Goal: Information Seeking & Learning: Learn about a topic

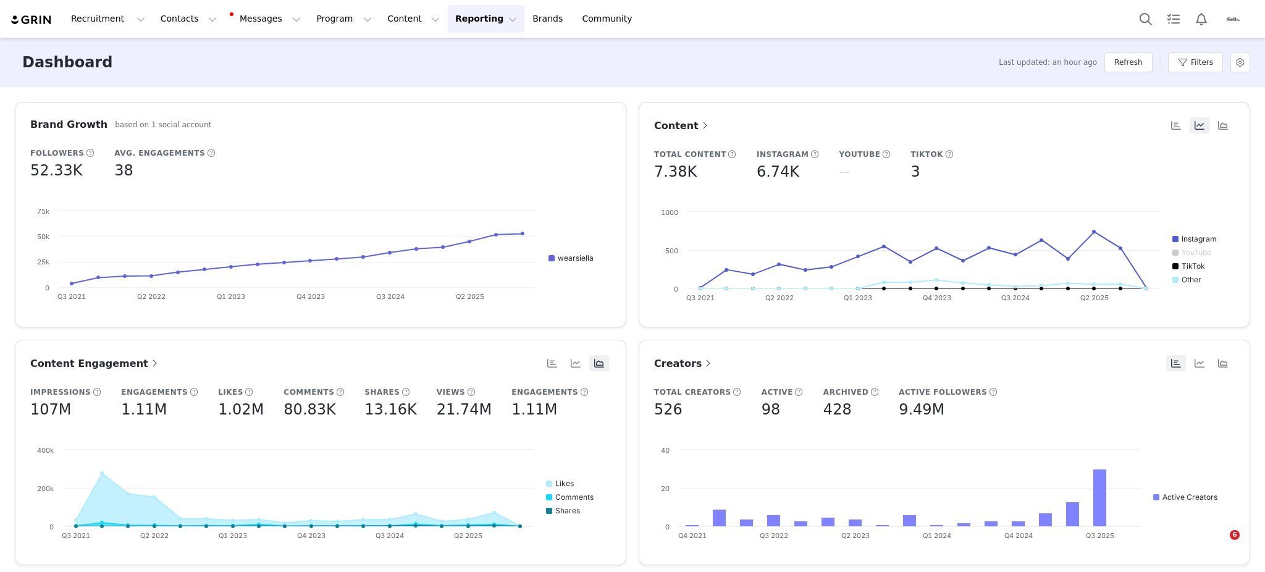
click at [170, 17] on button "Contacts Contacts" at bounding box center [188, 19] width 71 height 28
click at [188, 84] on link "Prospects" at bounding box center [190, 77] width 98 height 23
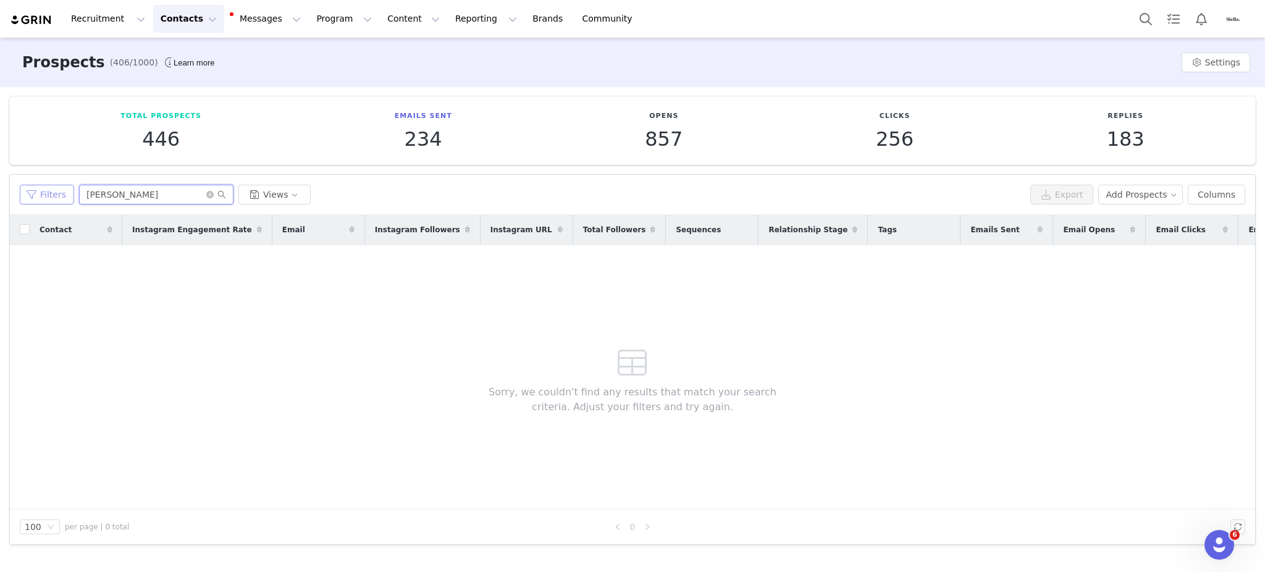
drag, startPoint x: 124, startPoint y: 196, endPoint x: 47, endPoint y: 194, distance: 77.2
click at [47, 194] on div "Filters [PERSON_NAME] Views" at bounding box center [523, 195] width 1006 height 20
paste input "ameliamhiller"
type input "ameliamhiller"
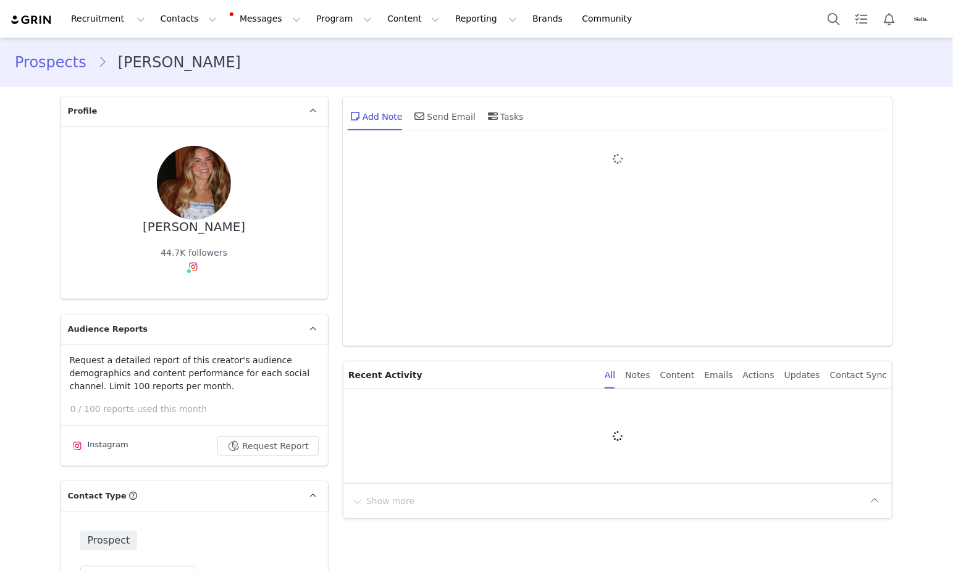
type input "+1 ([GEOGRAPHIC_DATA])"
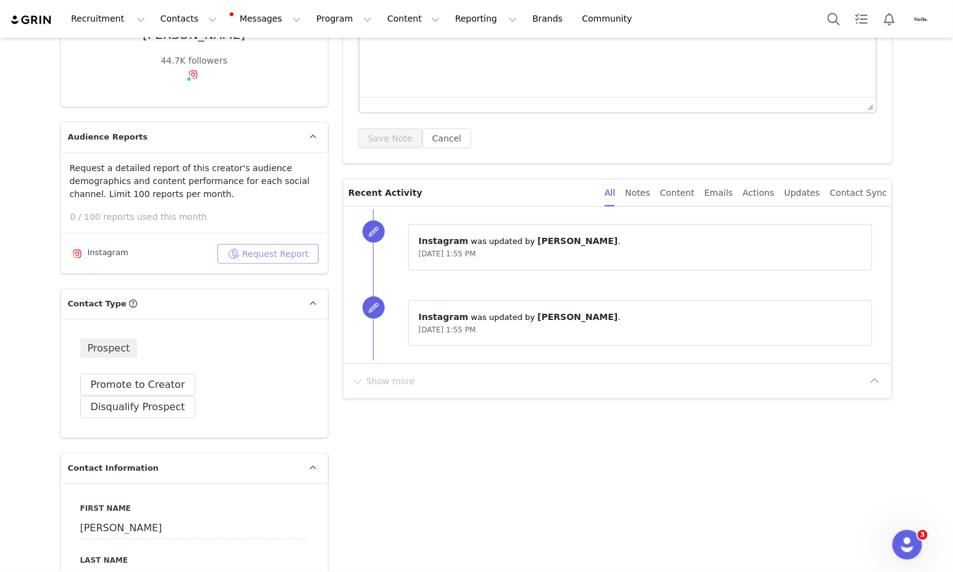
click at [254, 254] on button "Request Report" at bounding box center [267, 254] width 101 height 20
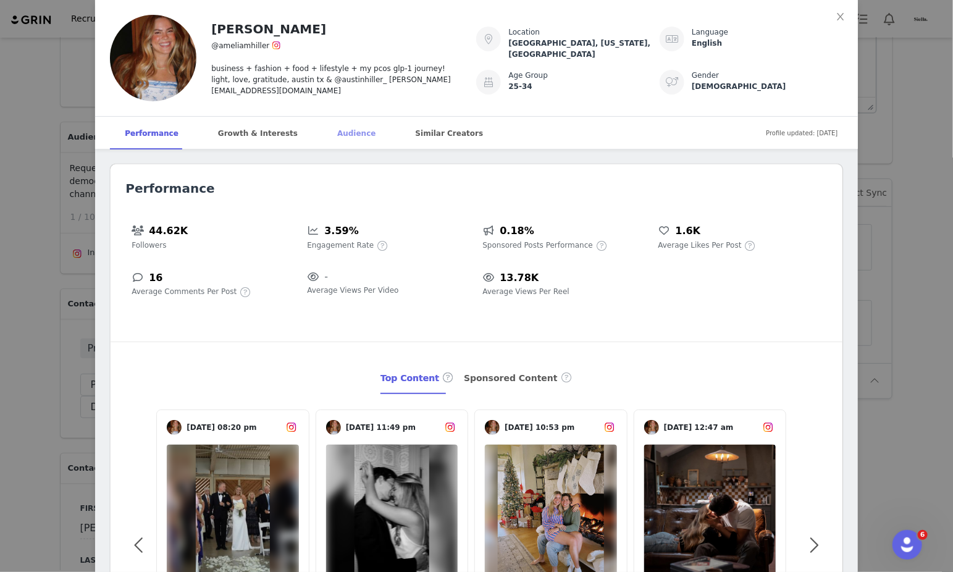
click at [322, 135] on div "Audience" at bounding box center [356, 133] width 68 height 33
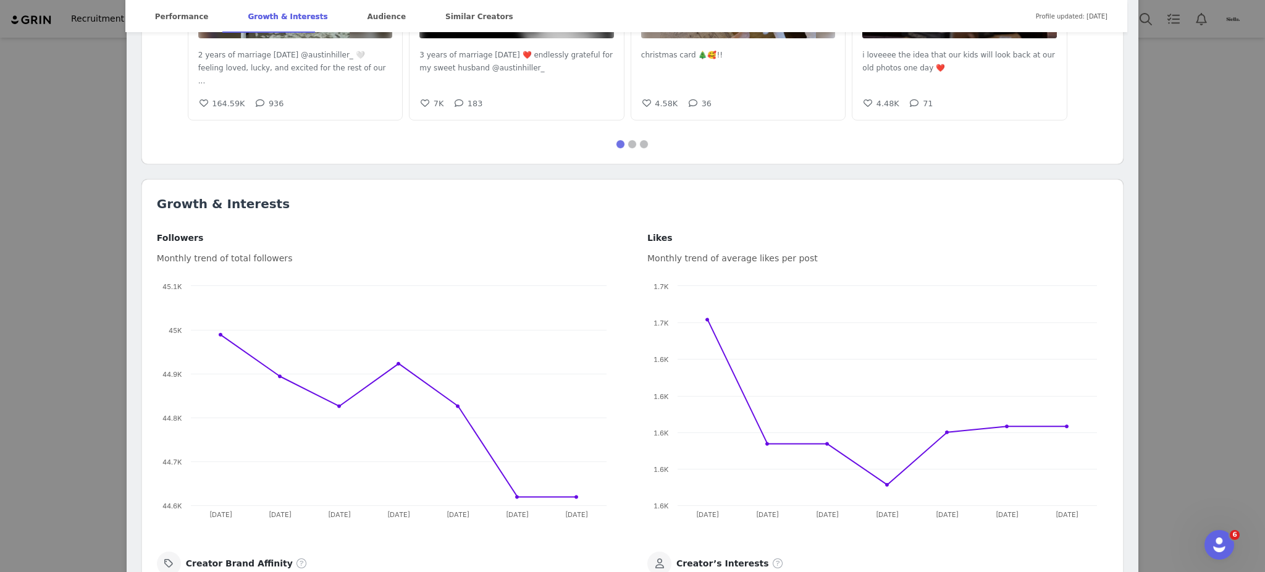
scroll to position [226, 0]
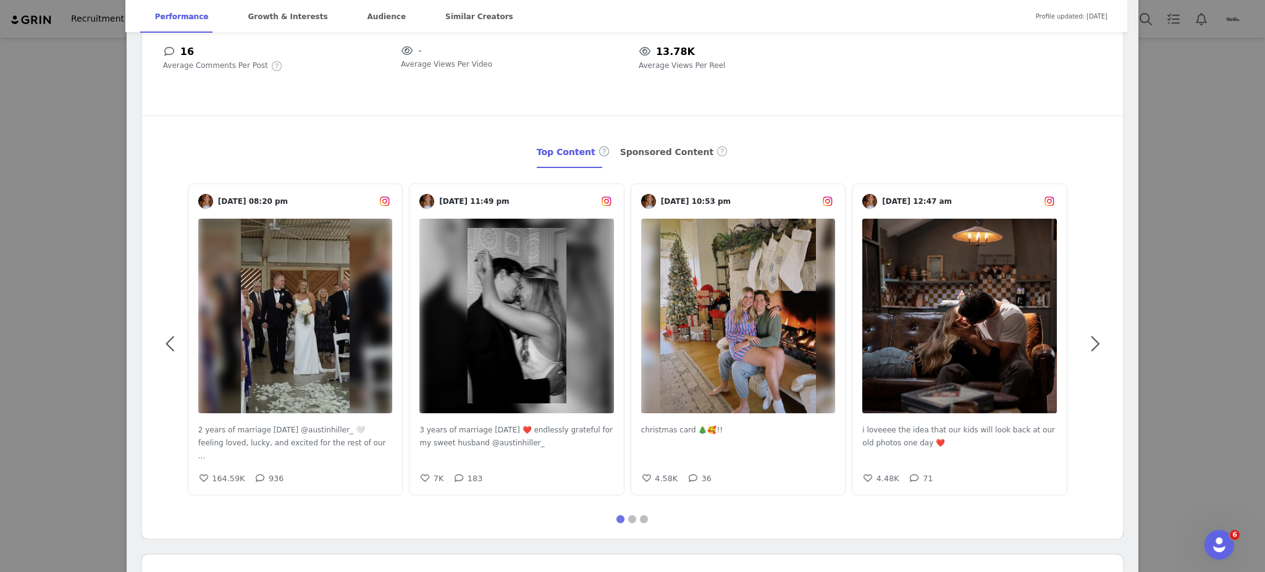
click at [11, 200] on div "[PERSON_NAME] @ameliamhiller business + fashion + food + lifestyle + my pcos gl…" at bounding box center [632, 286] width 1265 height 572
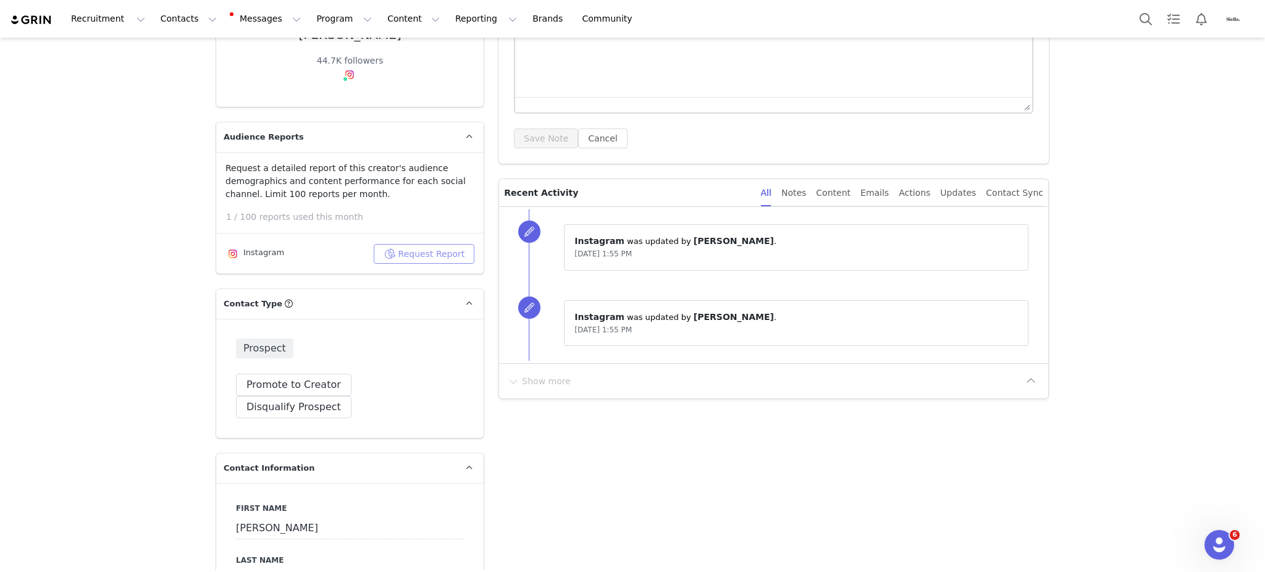
scroll to position [0, 0]
click at [166, 7] on button "Contacts Contacts" at bounding box center [188, 19] width 71 height 28
click at [169, 75] on p "Prospects" at bounding box center [171, 77] width 41 height 13
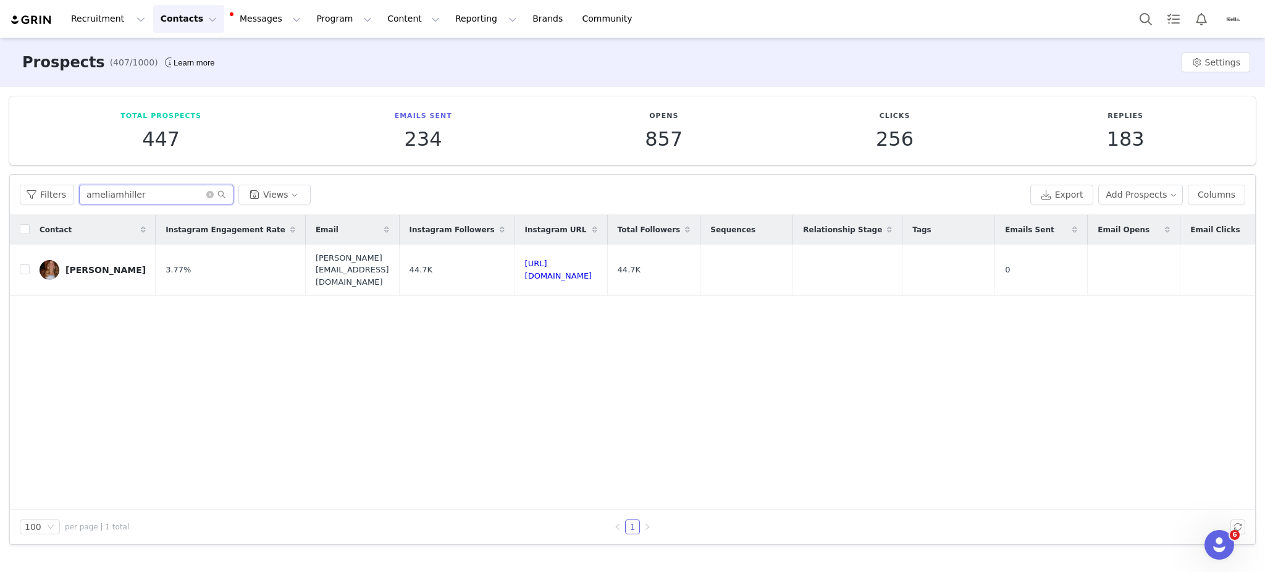
drag, startPoint x: 151, startPoint y: 196, endPoint x: 0, endPoint y: 172, distance: 153.3
click at [0, 172] on div "Total Prospects 447 Emails Sent 234 Opens 857 Clicks 256 Replies 183 Filters Fi…" at bounding box center [632, 320] width 1265 height 467
paste input "happygolaqui_"
type input "happygolaqui_"
click at [74, 263] on div "Jin" at bounding box center [105, 264] width 80 height 10
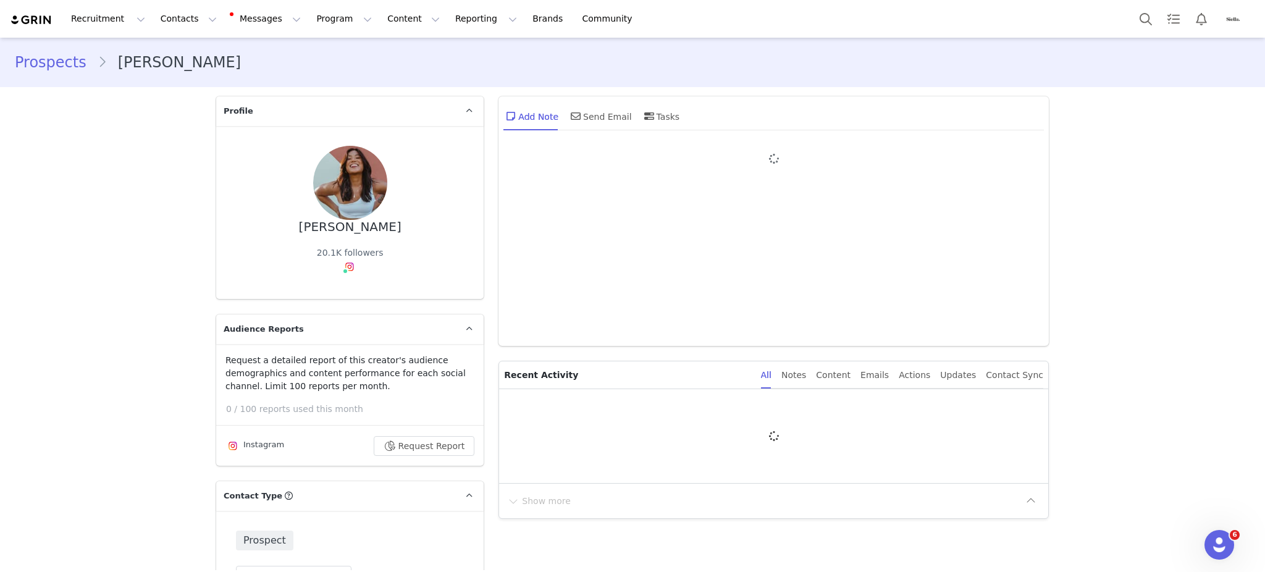
type input "+1 (United States)"
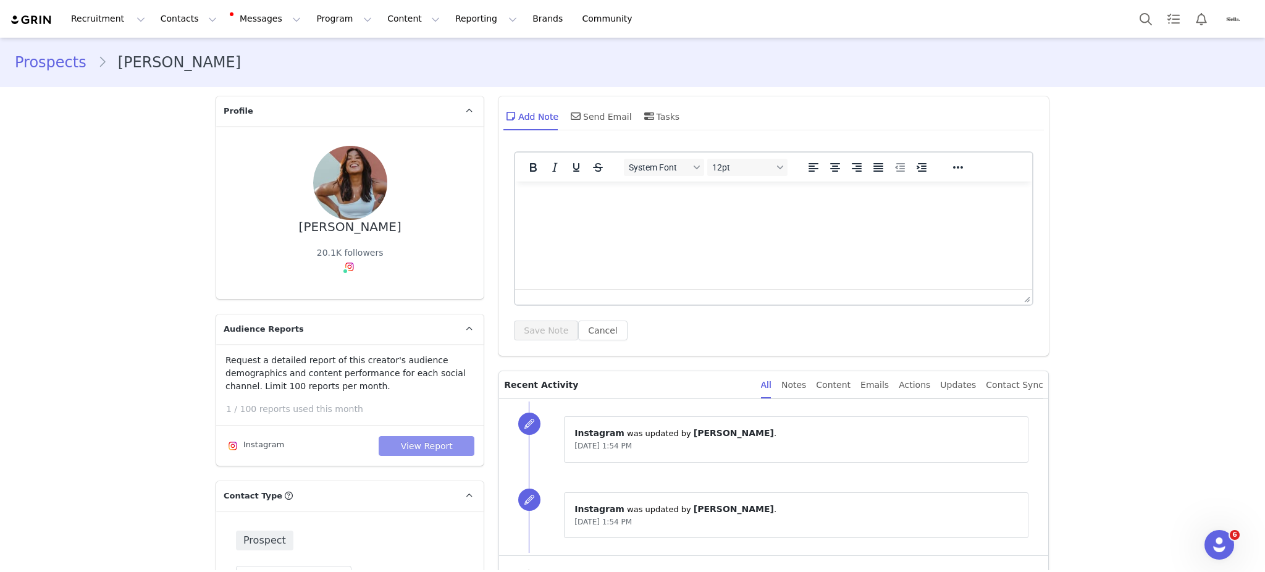
click at [416, 447] on button "View Report" at bounding box center [427, 446] width 96 height 20
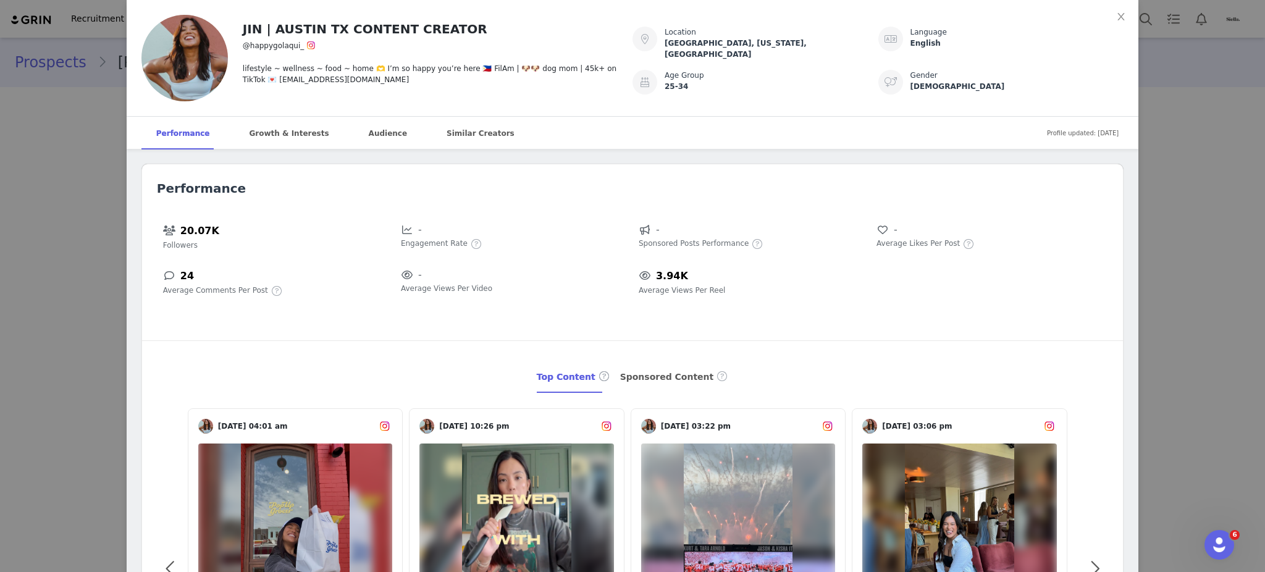
click at [51, 176] on div "JIN | AUSTIN TX CONTENT CREATOR @happygolaqui_ lifestyle ~ wellness ~ food ~ ho…" at bounding box center [632, 286] width 1265 height 572
